Goal: Task Accomplishment & Management: Manage account settings

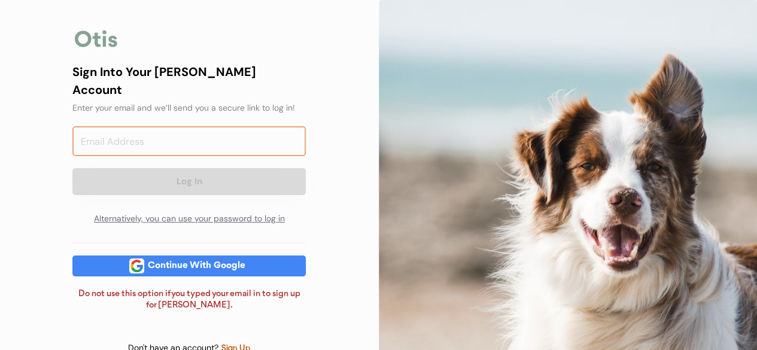
type input "[EMAIL_ADDRESS][DOMAIN_NAME]"
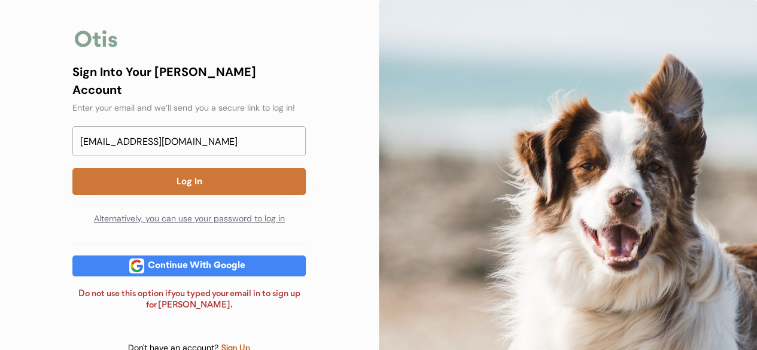
click at [170, 168] on button "Log In" at bounding box center [188, 181] width 233 height 27
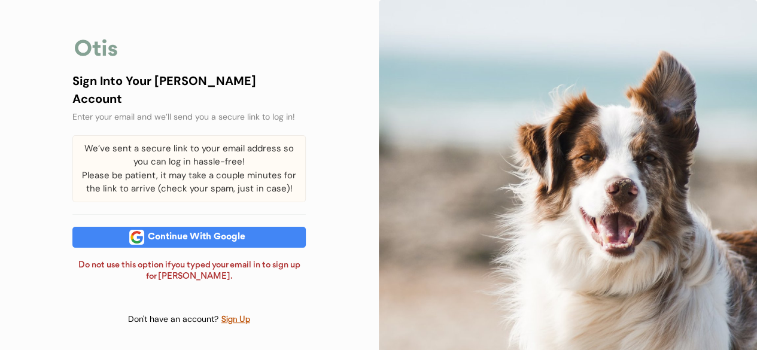
click at [189, 233] on div "Continue With Google" at bounding box center [196, 237] width 105 height 9
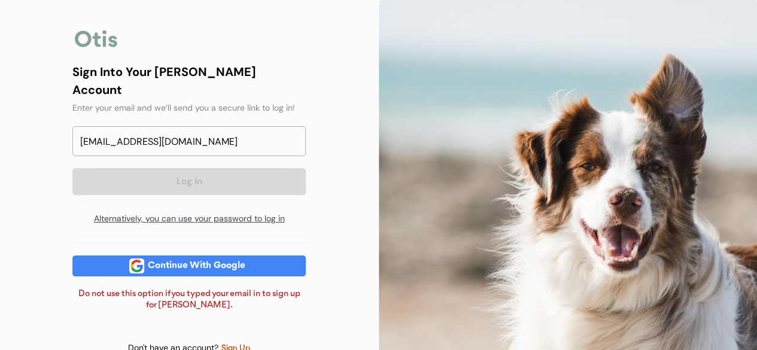
click at [114, 207] on div "Alternatively, you can use your password to log in" at bounding box center [188, 219] width 233 height 24
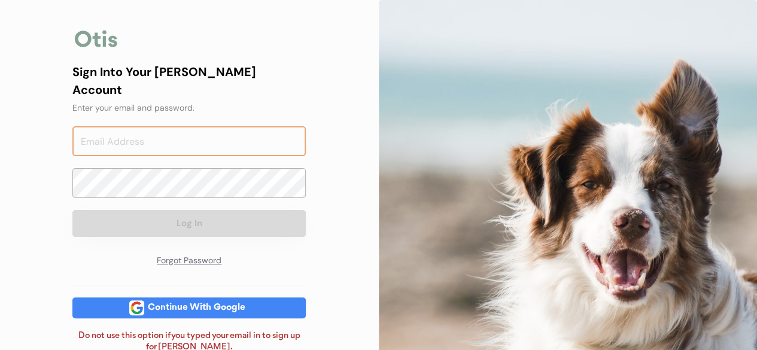
click at [144, 126] on input "email" at bounding box center [188, 141] width 233 height 30
type input "[EMAIL_ADDRESS][DOMAIN_NAME]"
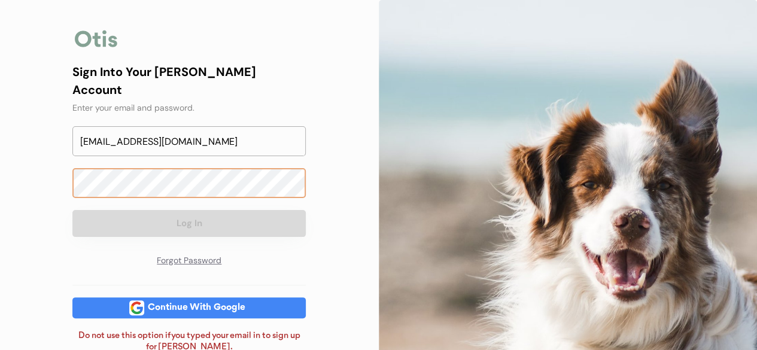
click at [66, 161] on div "Sign Into Your Otis Account Enter your email and we’ll send you a secure link t…" at bounding box center [188, 210] width 269 height 421
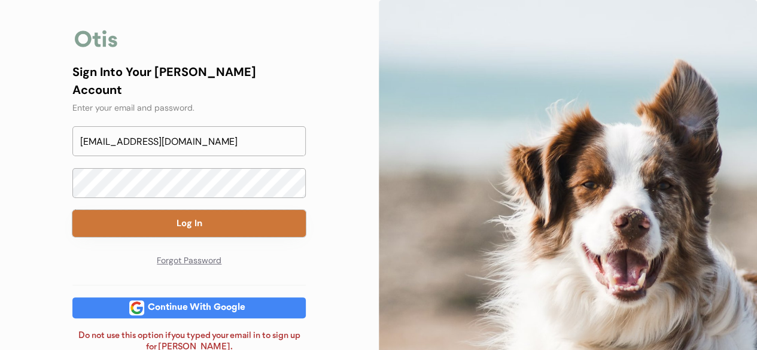
click at [237, 215] on button "Log In" at bounding box center [188, 223] width 233 height 27
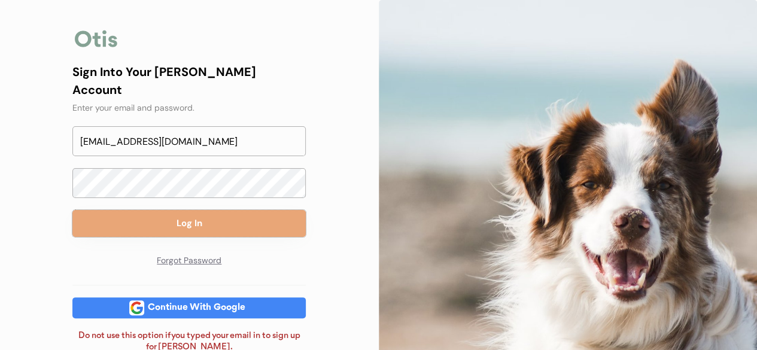
click at [212, 297] on div "Continue With Google" at bounding box center [196, 307] width 105 height 21
